Goal: Information Seeking & Learning: Learn about a topic

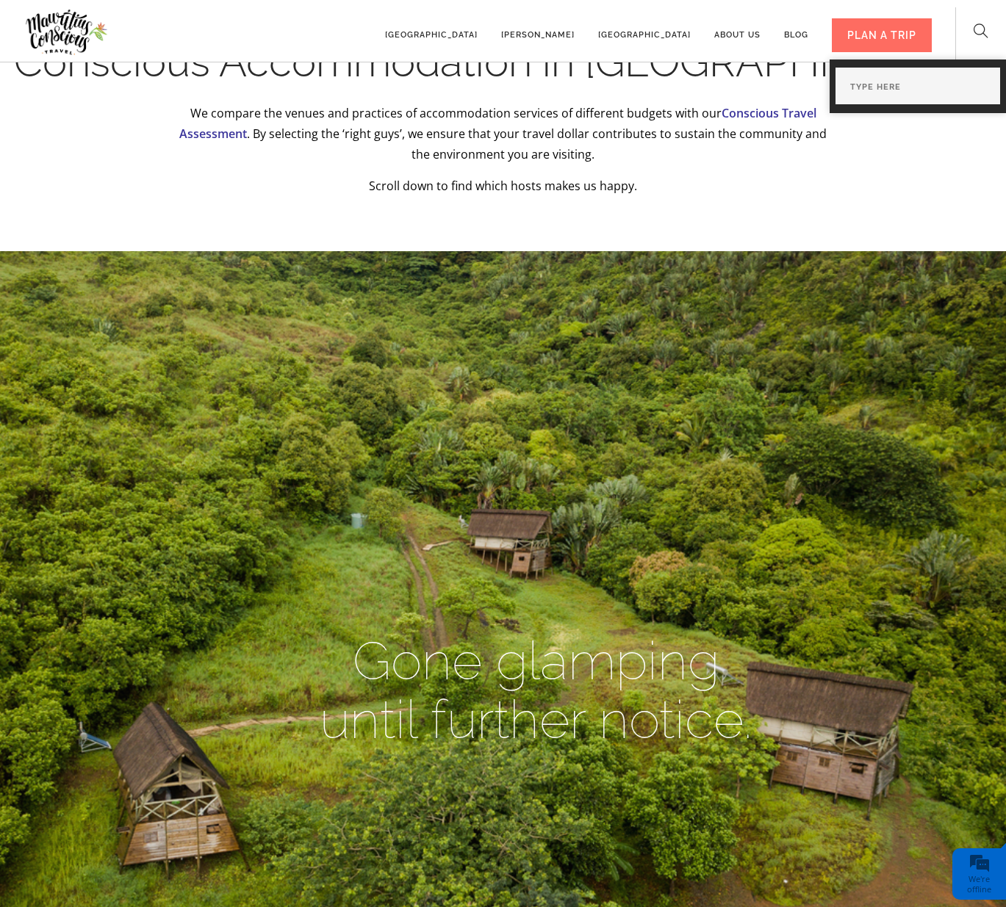
scroll to position [1291, 0]
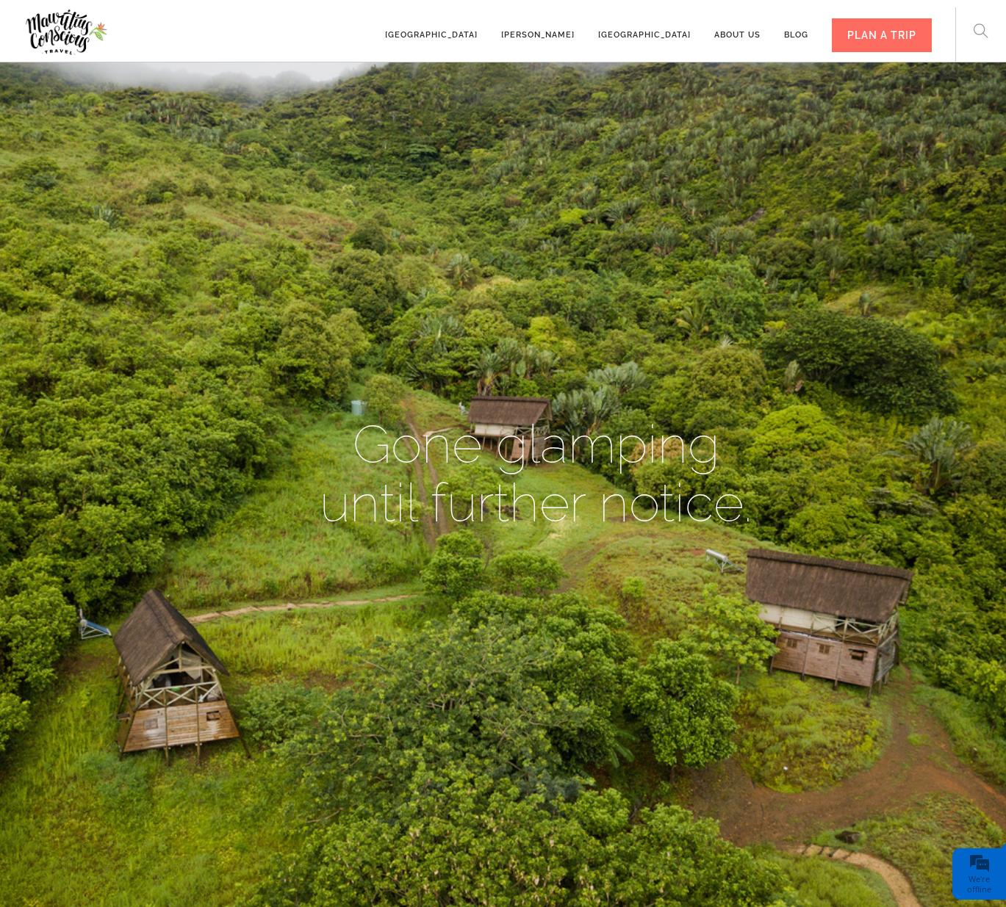
click at [569, 497] on h1 "Gone glamping until further notice." at bounding box center [536, 474] width 772 height 118
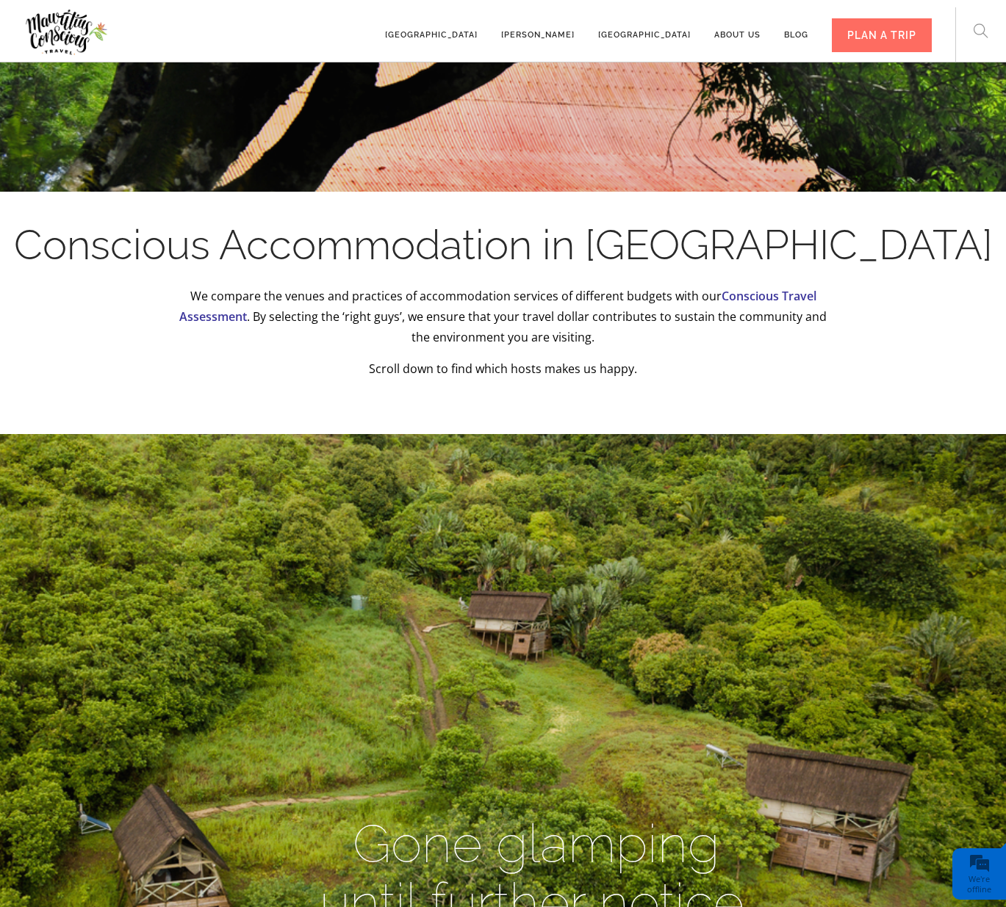
scroll to position [862, 0]
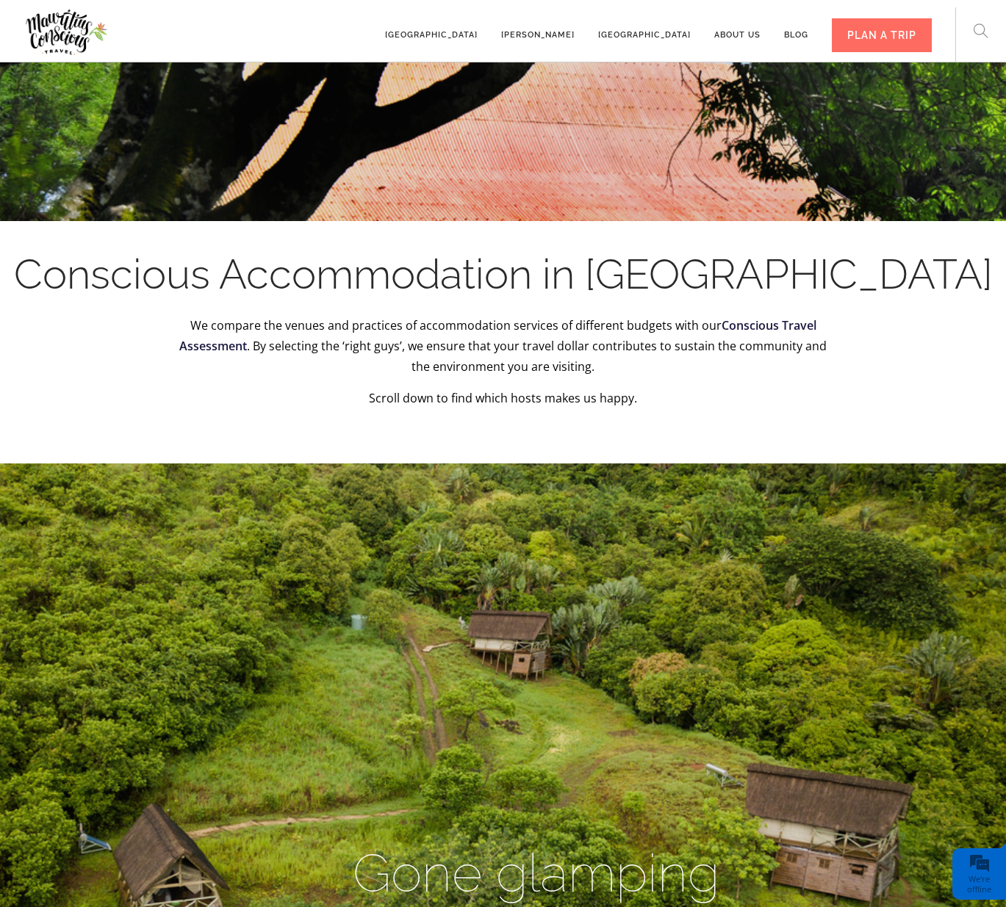
click at [804, 325] on link "Conscious Travel Assessment" at bounding box center [497, 335] width 637 height 37
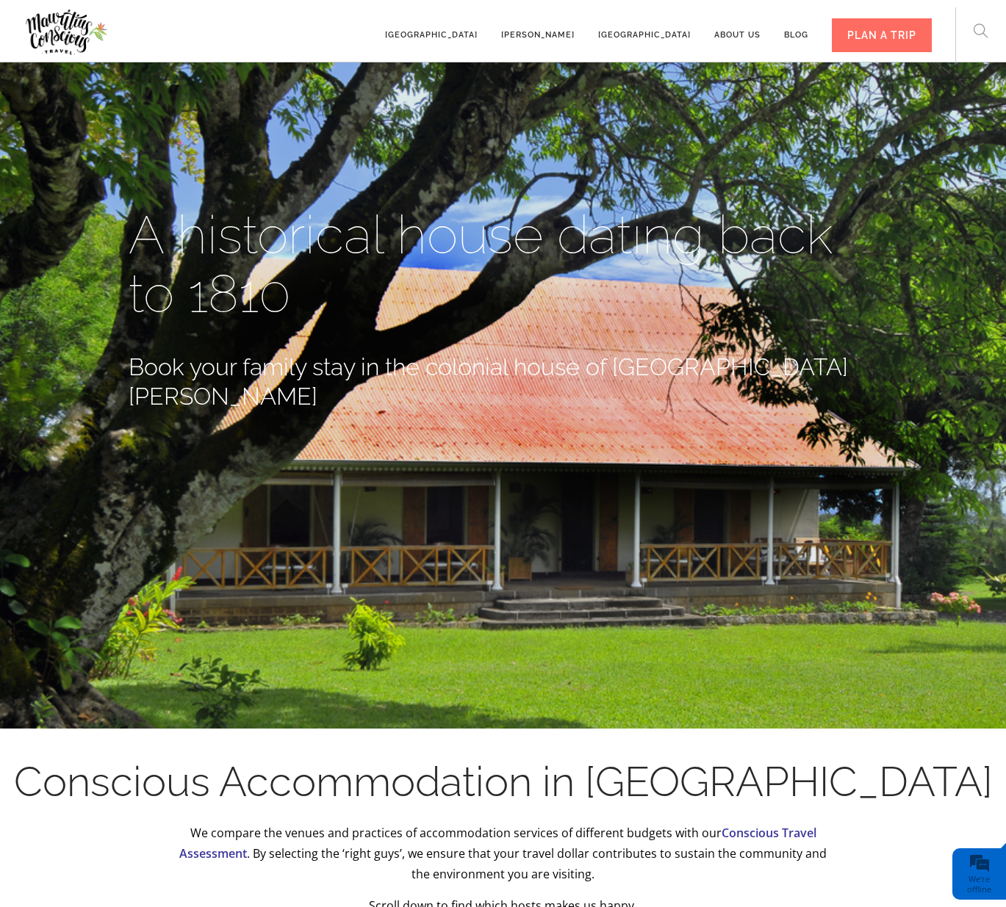
scroll to position [296, 0]
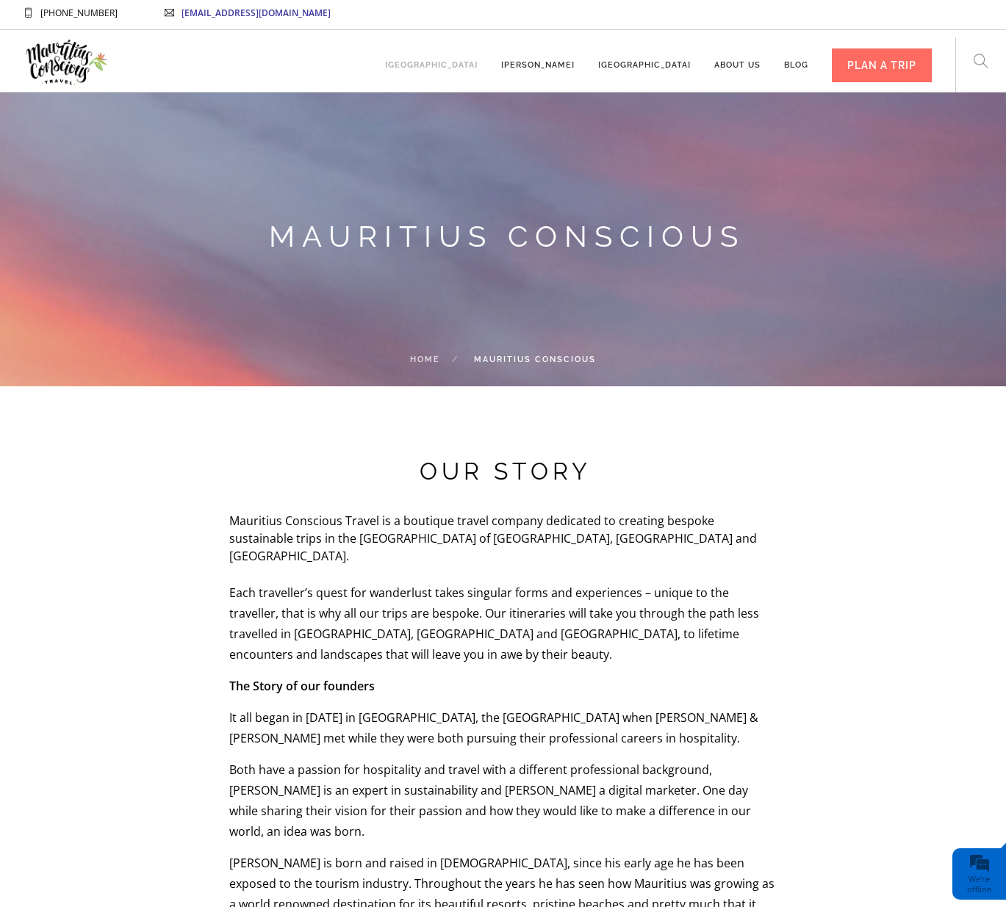
scroll to position [5, 1]
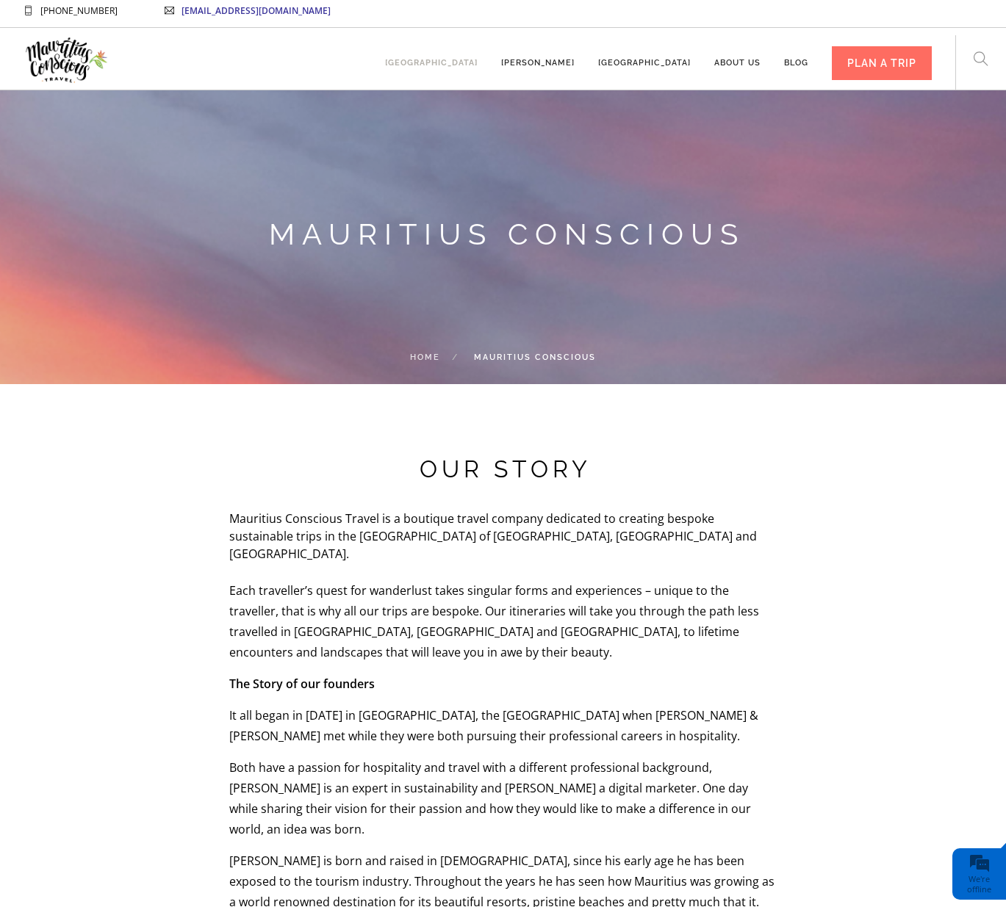
click at [466, 66] on link "[GEOGRAPHIC_DATA]" at bounding box center [431, 56] width 93 height 40
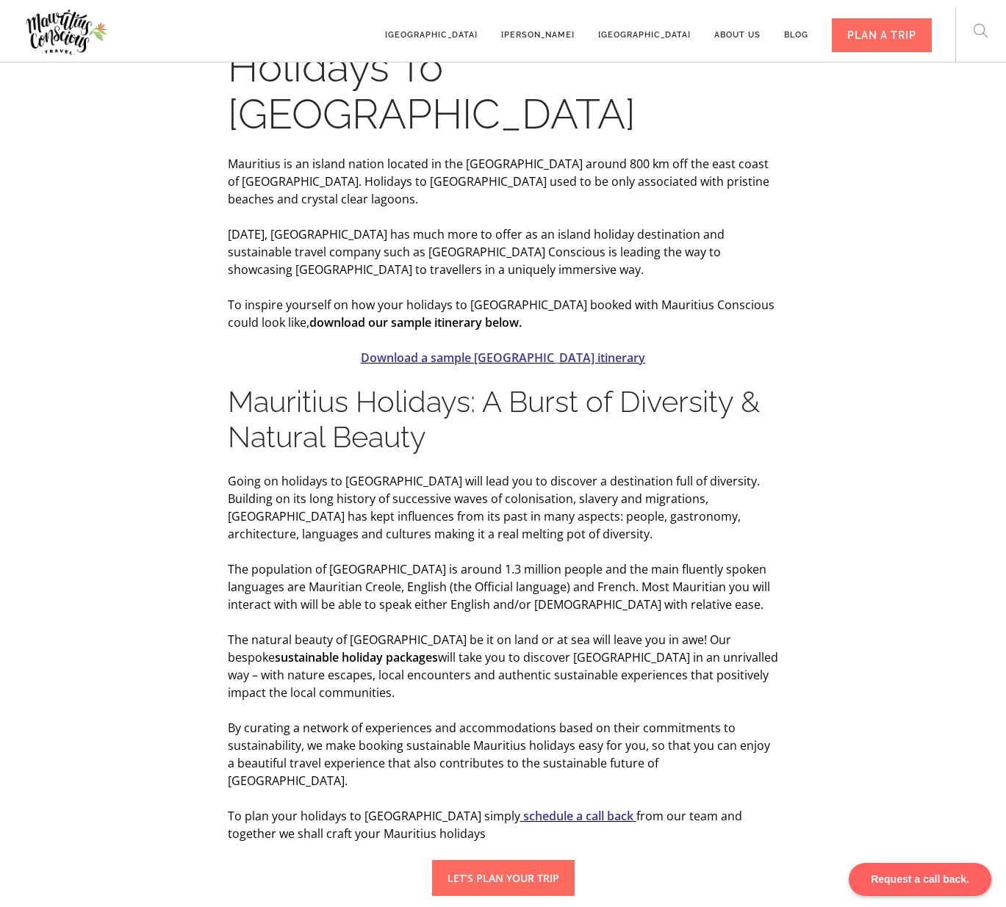
scroll to position [386, 0]
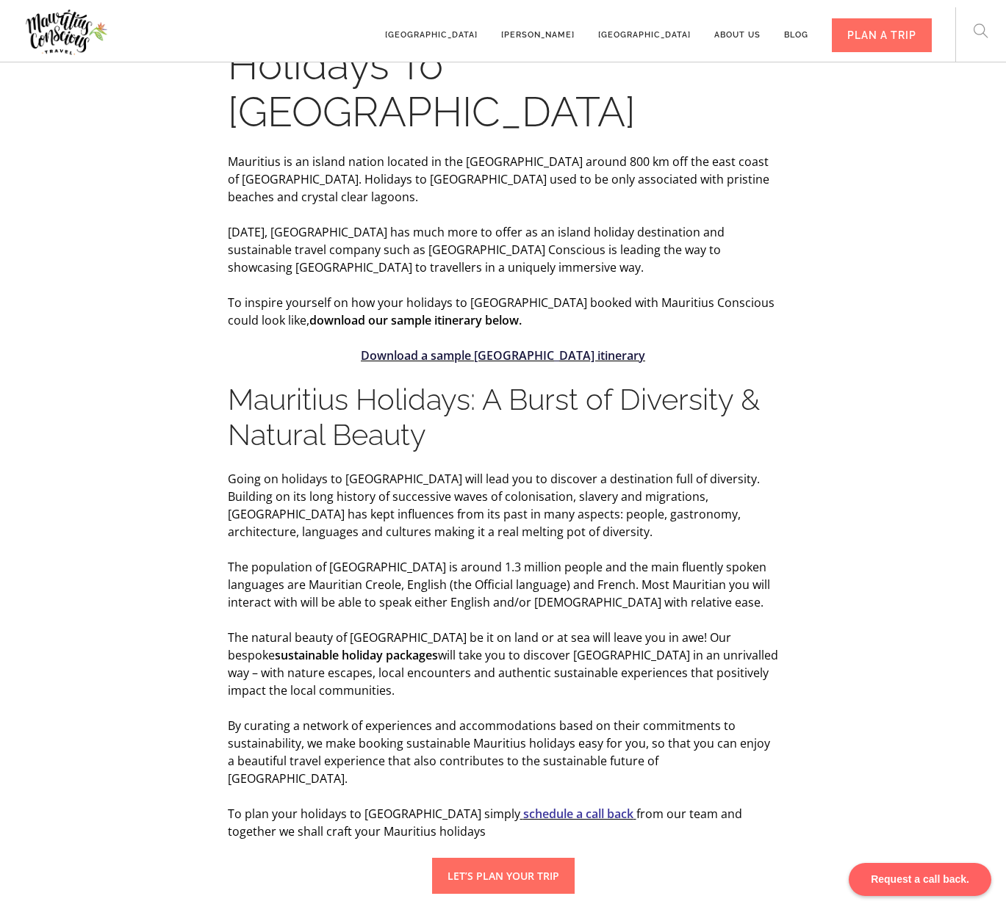
click at [516, 347] on link "Download a sample [GEOGRAPHIC_DATA] itinerary" at bounding box center [503, 355] width 284 height 16
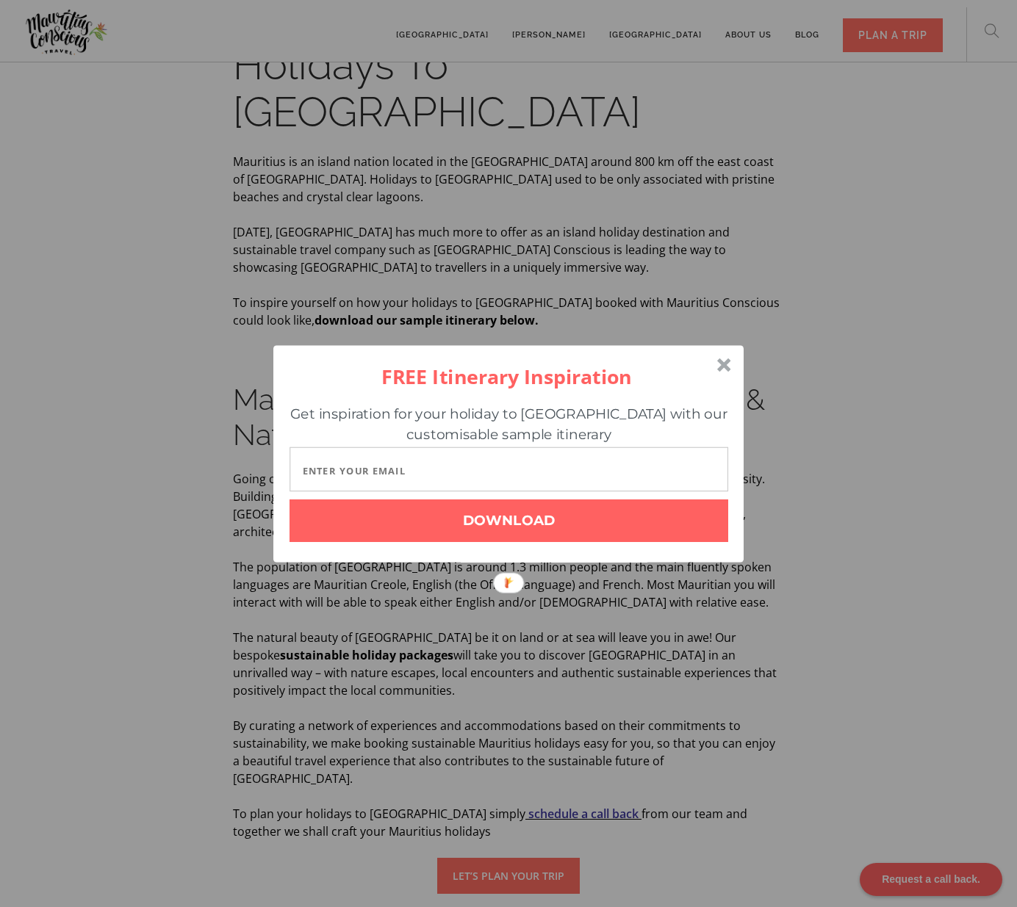
drag, startPoint x: 726, startPoint y: 366, endPoint x: 979, endPoint y: 327, distance: 256.4
click at [729, 361] on div at bounding box center [724, 365] width 14 height 14
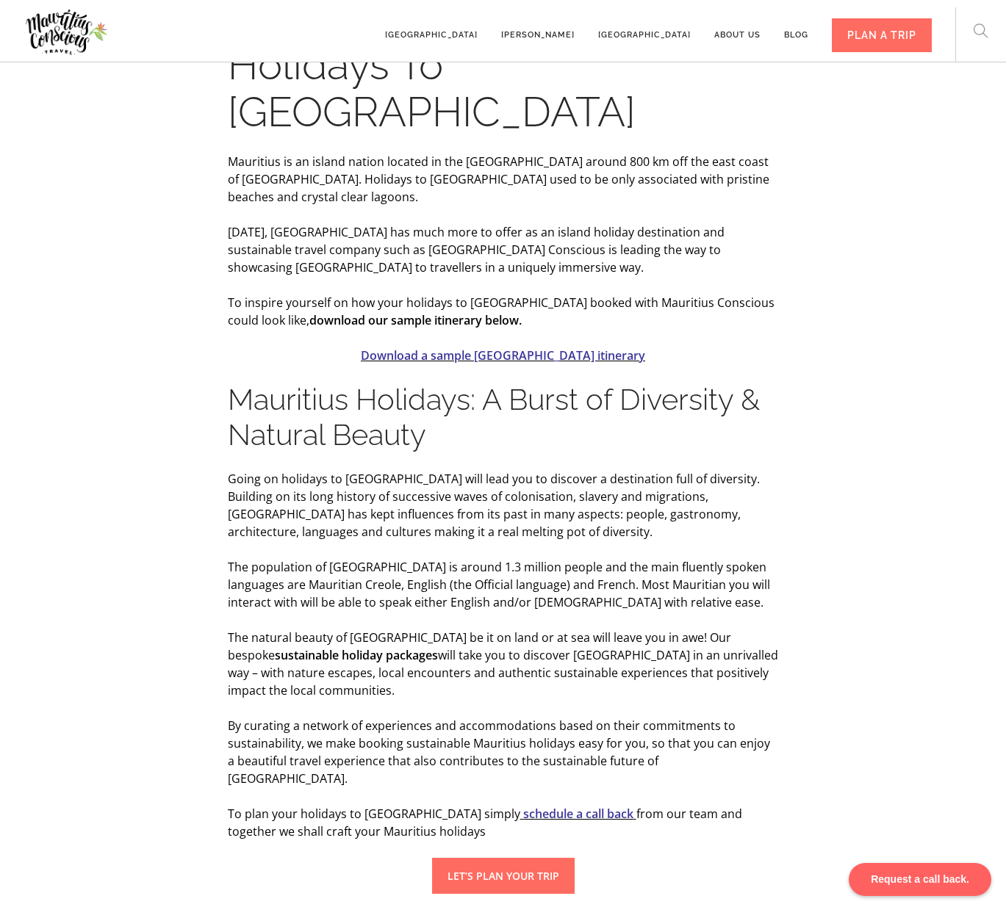
scroll to position [0, 0]
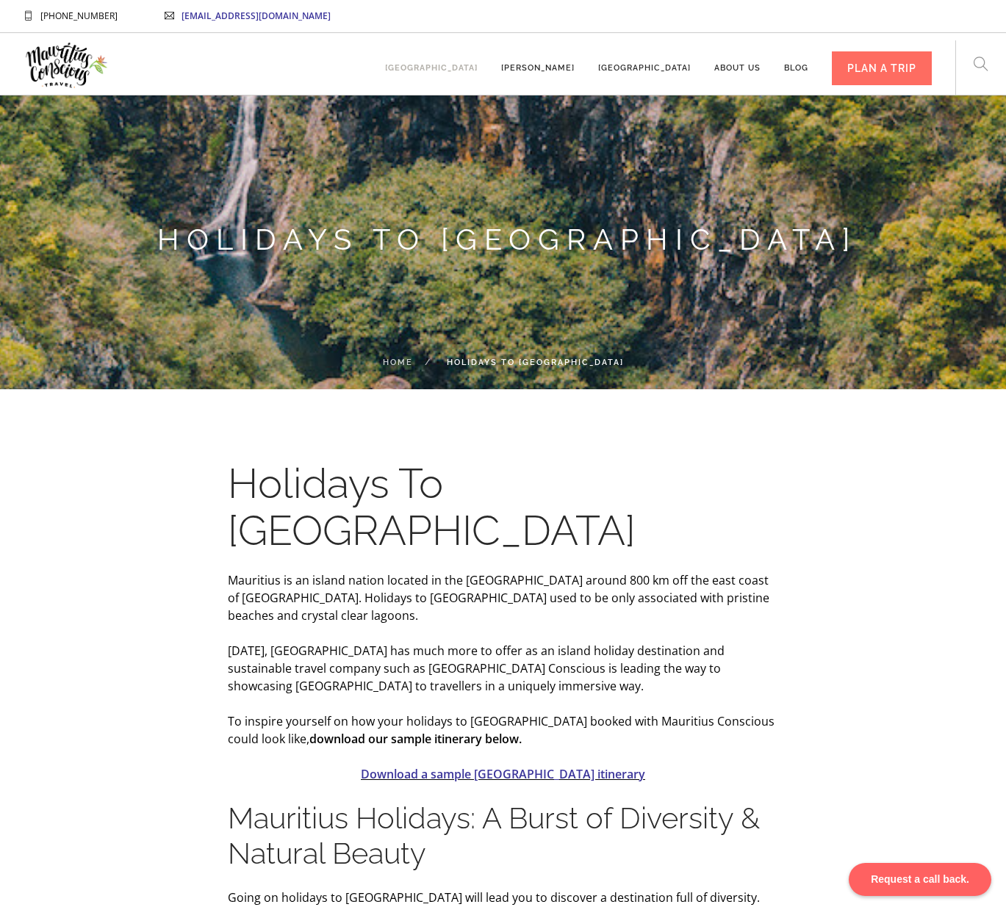
click at [475, 69] on link "[GEOGRAPHIC_DATA]" at bounding box center [431, 61] width 93 height 40
click at [798, 69] on link "Blog" at bounding box center [796, 61] width 24 height 40
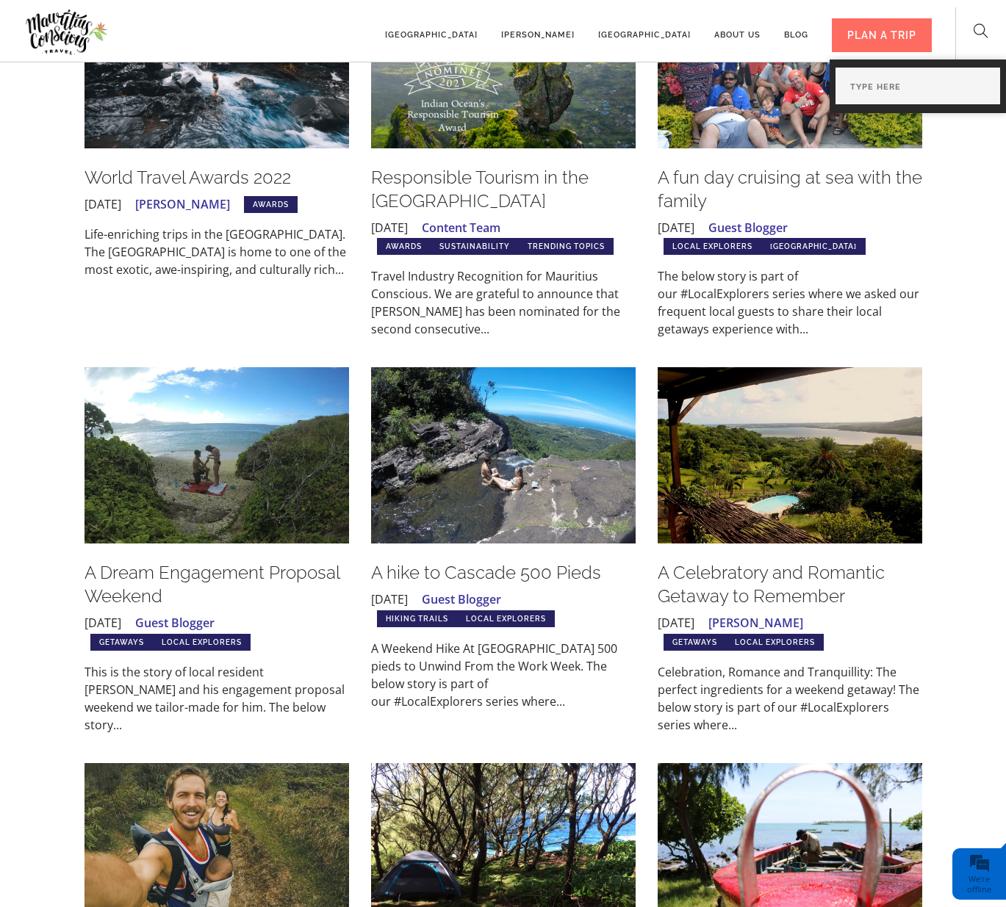
scroll to position [696, 0]
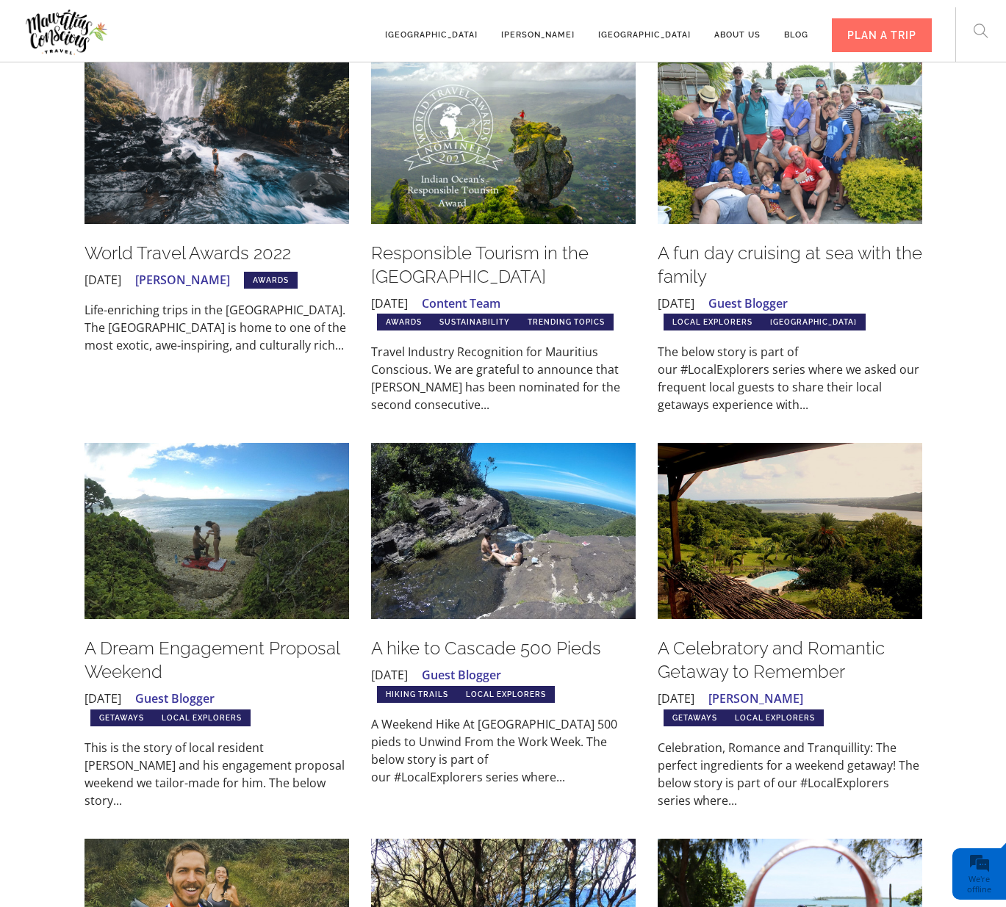
click at [762, 531] on img at bounding box center [789, 531] width 264 height 176
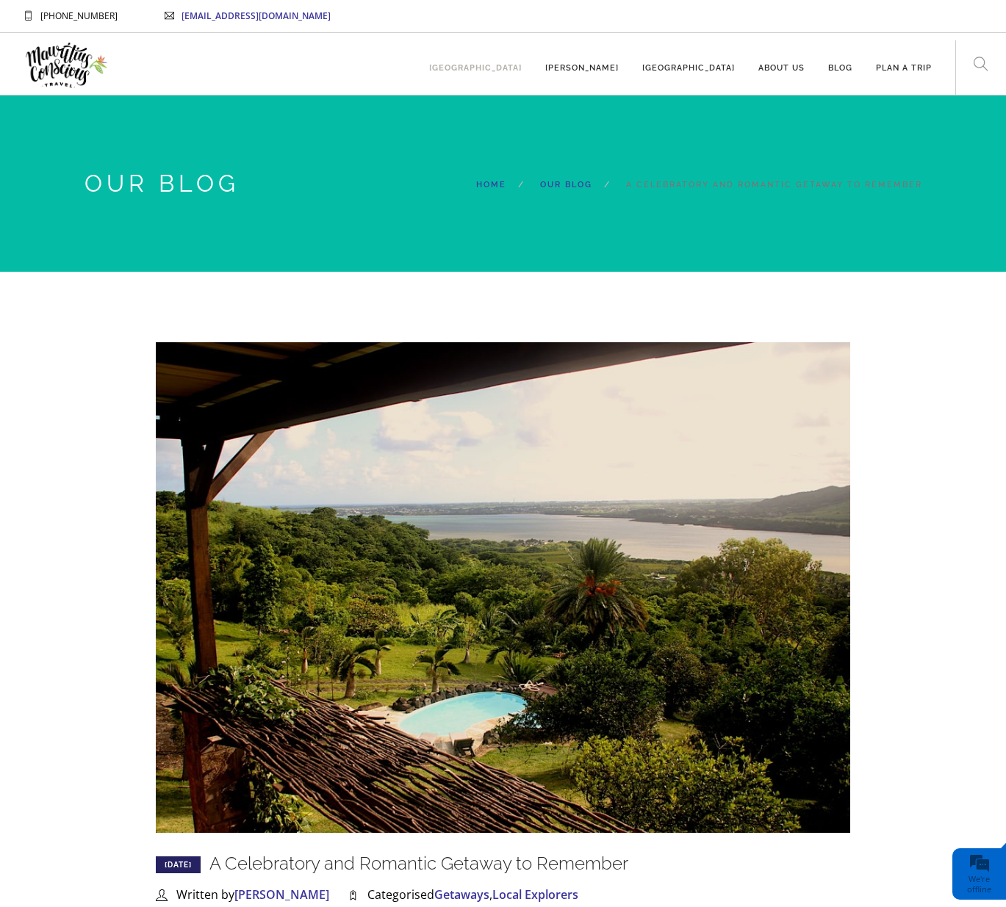
click at [522, 69] on link "[GEOGRAPHIC_DATA]" at bounding box center [475, 61] width 93 height 40
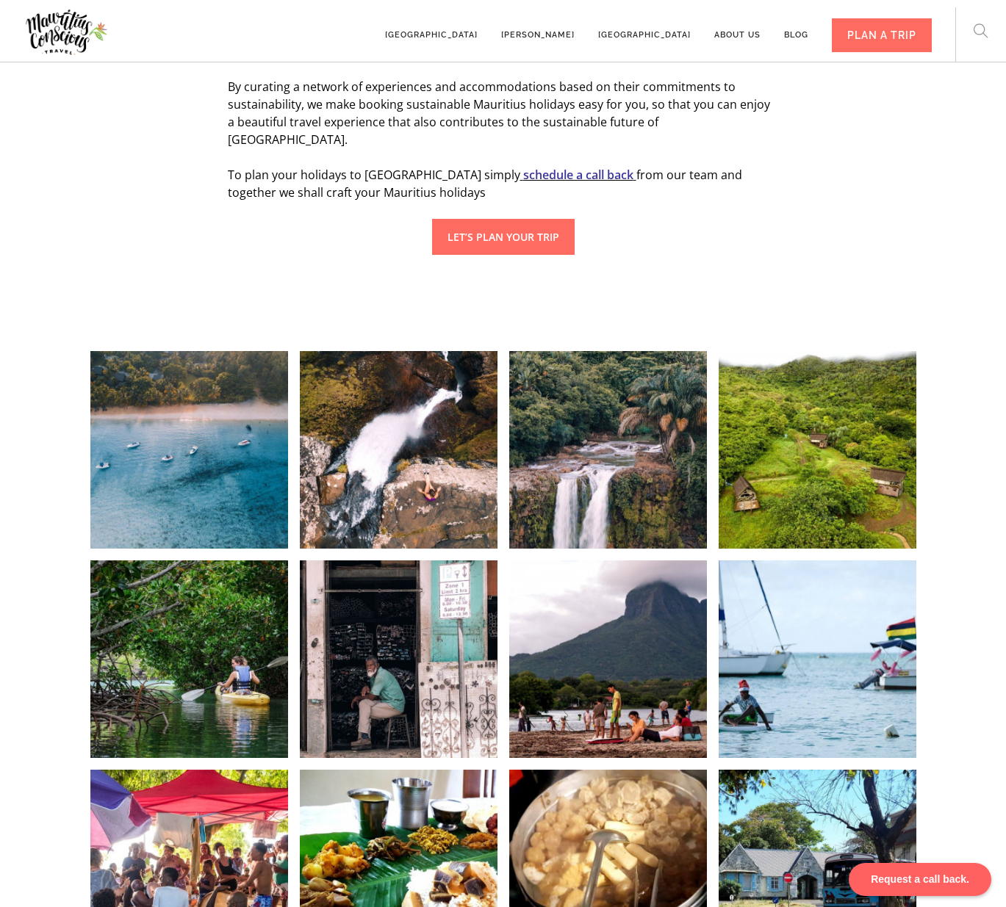
scroll to position [1039, 0]
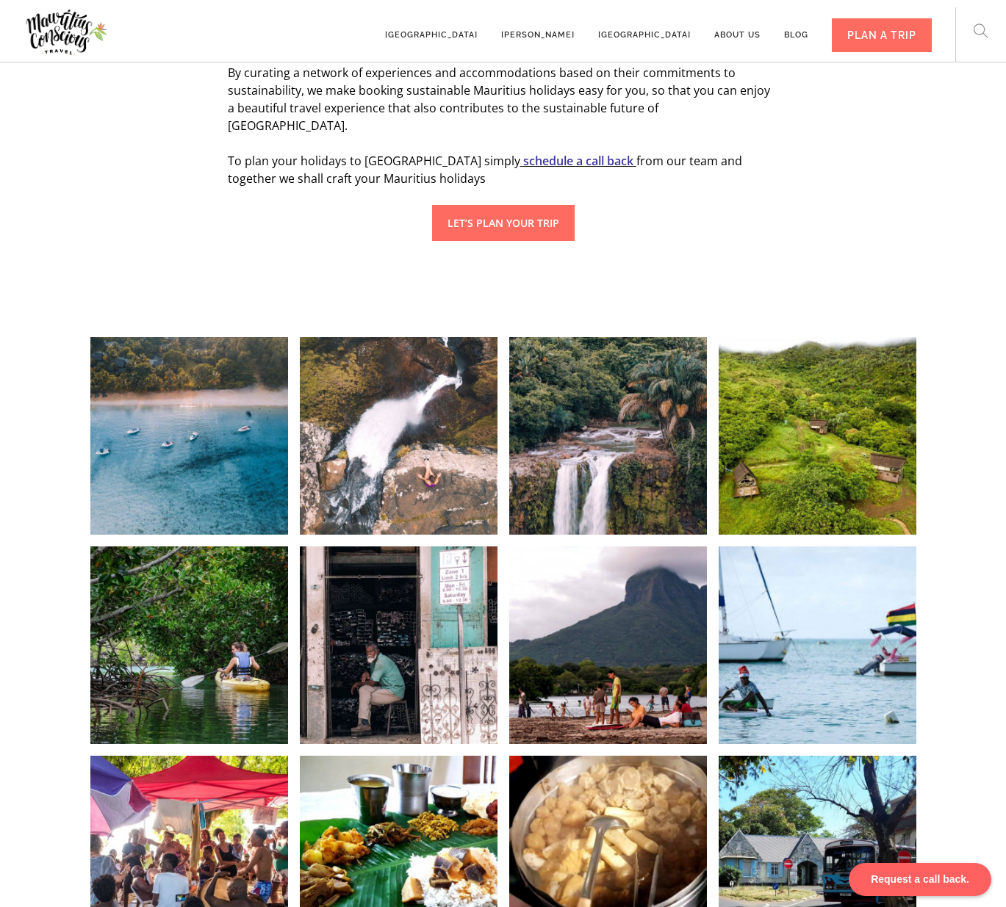
click at [430, 410] on div at bounding box center [399, 436] width 198 height 198
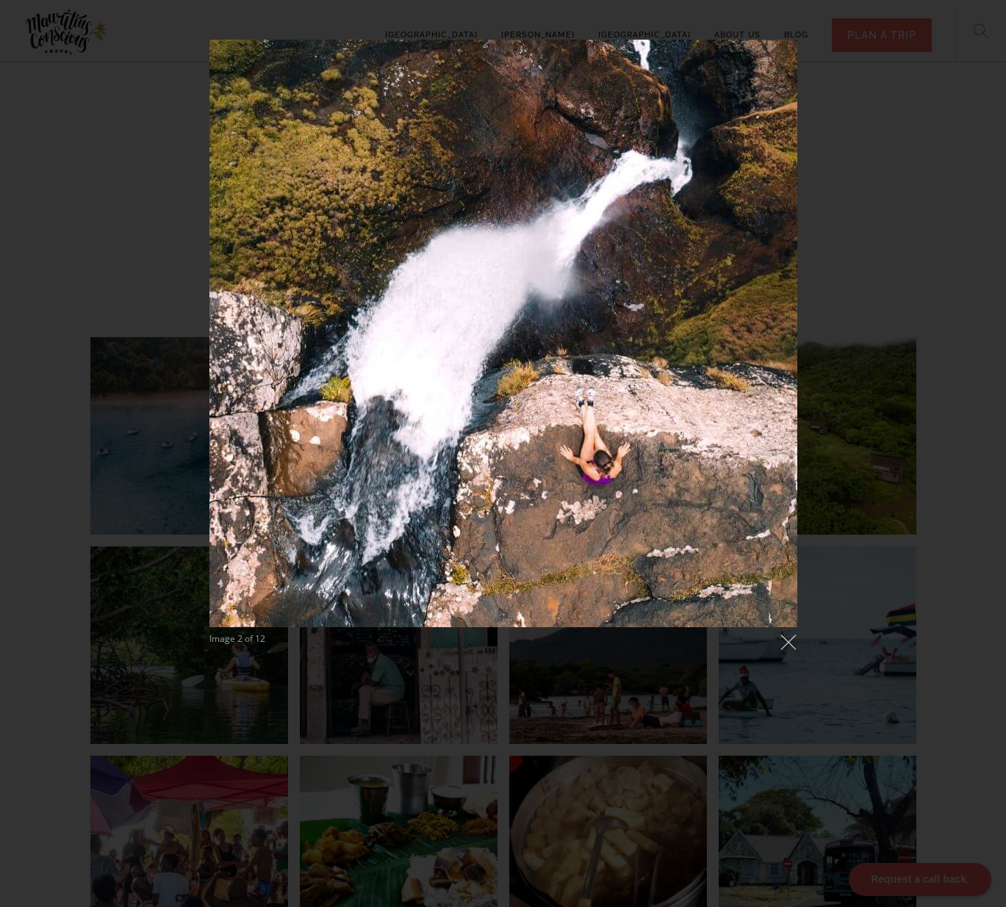
click at [908, 212] on div "Image 2 of 12" at bounding box center [503, 346] width 1006 height 619
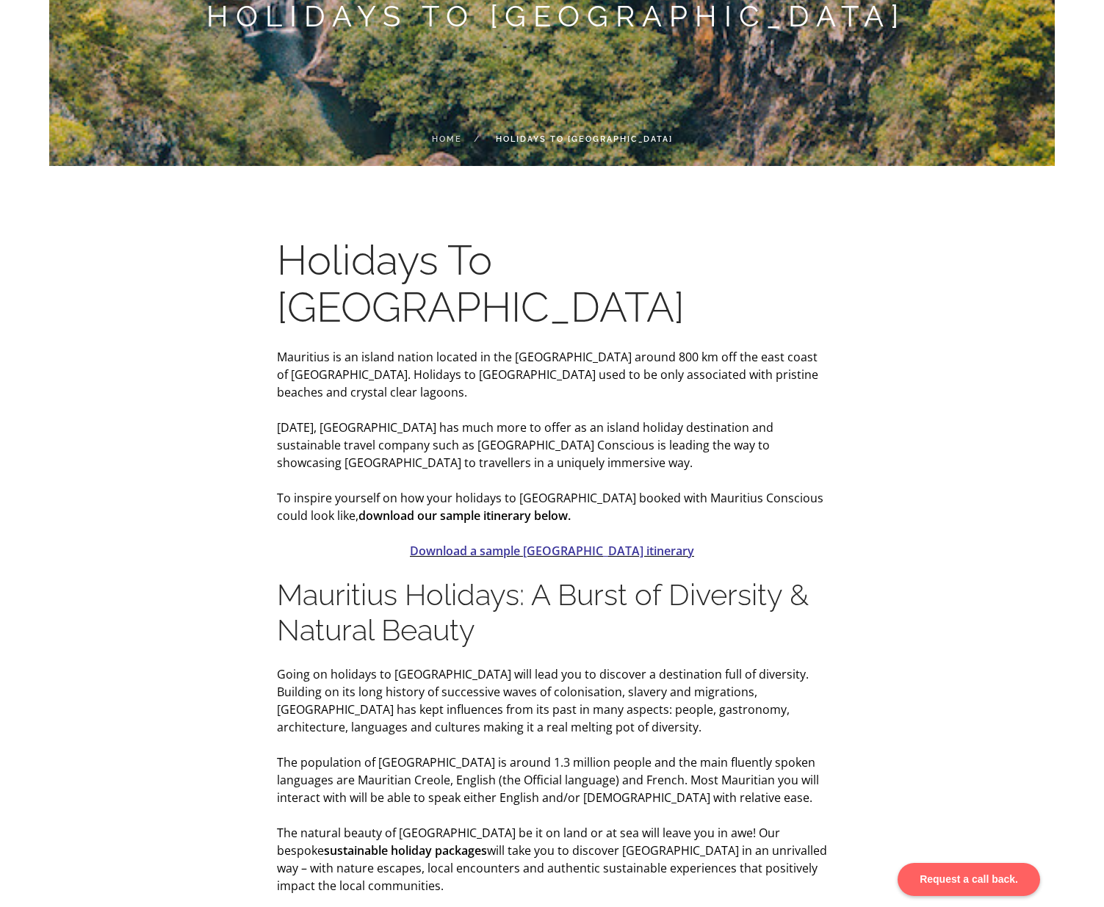
scroll to position [0, 0]
